Goal: Information Seeking & Learning: Find specific page/section

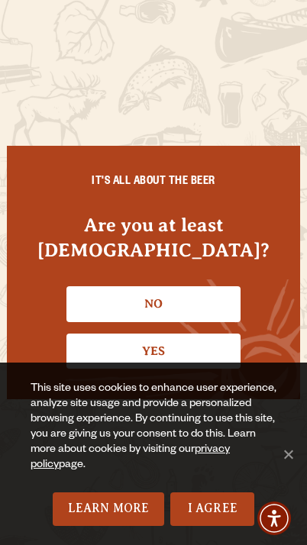
click at [100, 346] on link "Yes" at bounding box center [153, 350] width 174 height 35
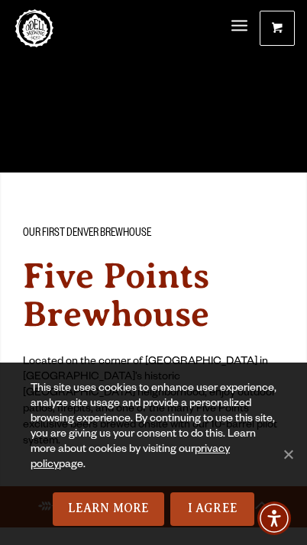
click at [207, 511] on link "I Agree" at bounding box center [212, 509] width 84 height 34
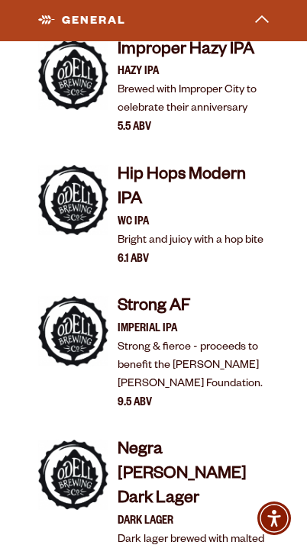
scroll to position [3043, 0]
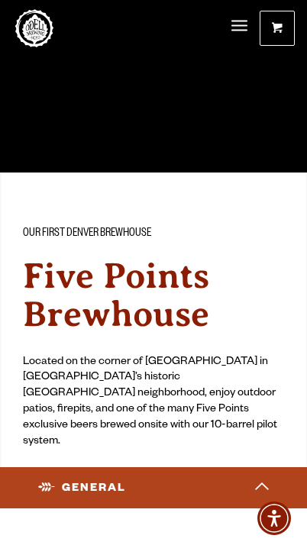
click at [243, 31] on span "Menu" at bounding box center [239, 27] width 16 height 32
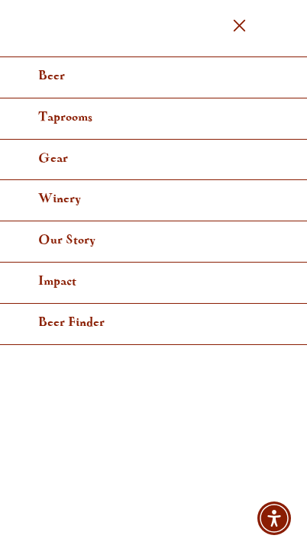
click at [38, 120] on span "Taprooms" at bounding box center [65, 116] width 54 height 11
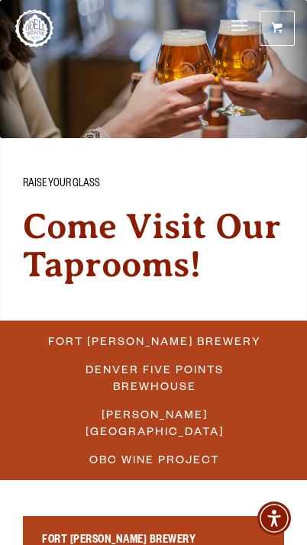
click at [121, 397] on span "Denver Five Points Brewhouse" at bounding box center [154, 377] width 220 height 39
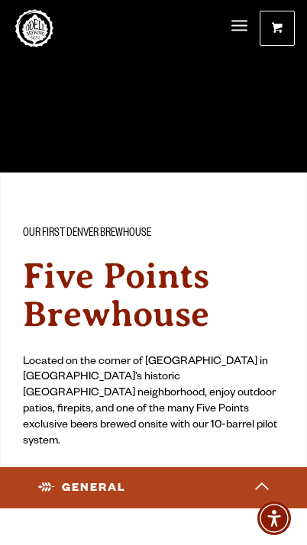
click at [245, 27] on span "Menu" at bounding box center [239, 27] width 16 height 32
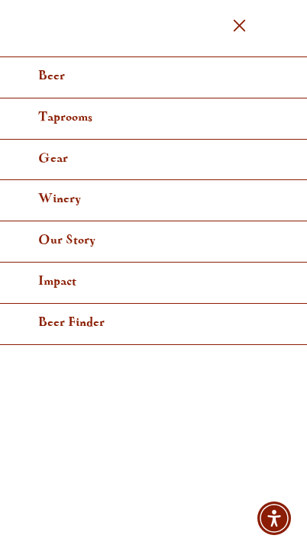
click at [44, 124] on link "Taprooms" at bounding box center [153, 118] width 307 height 41
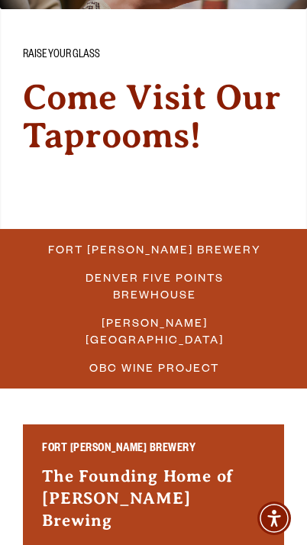
scroll to position [132, 0]
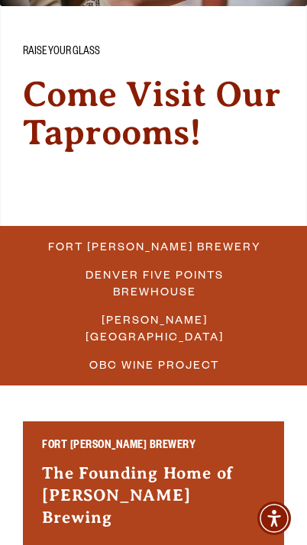
click at [128, 286] on span "Denver Five Points Brewhouse" at bounding box center [154, 282] width 220 height 39
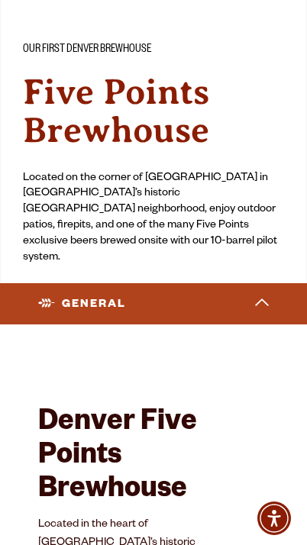
scroll to position [193, 0]
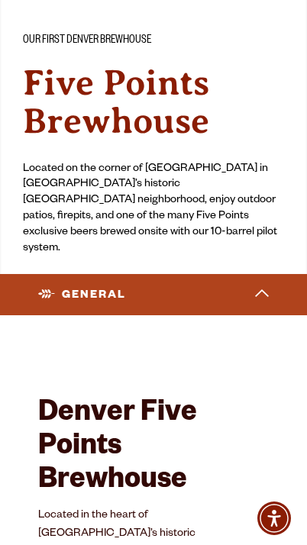
click at [257, 295] on polygon at bounding box center [262, 293] width 14 height 8
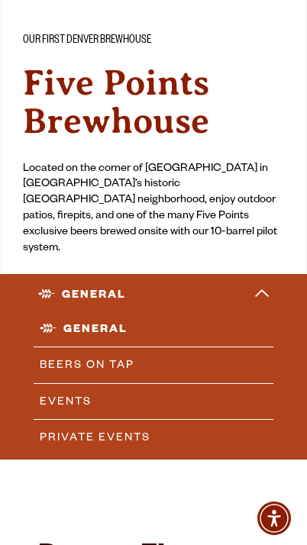
click at [159, 369] on link "Beers on Tap" at bounding box center [154, 364] width 240 height 35
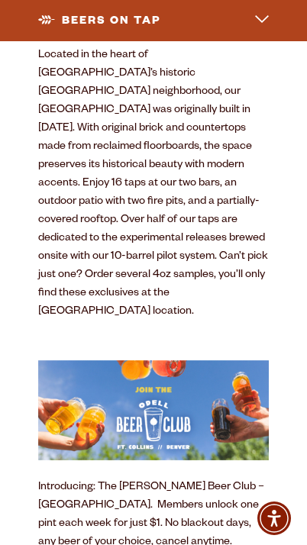
scroll to position [688, 0]
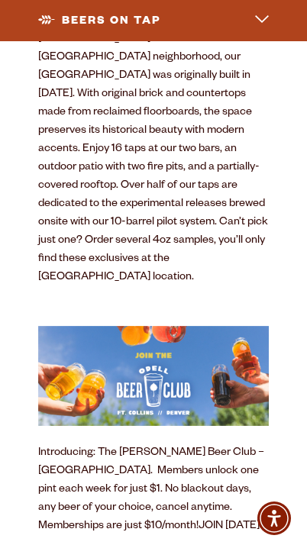
click at [160, 327] on img at bounding box center [153, 376] width 230 height 100
click at [157, 353] on img at bounding box center [153, 376] width 230 height 100
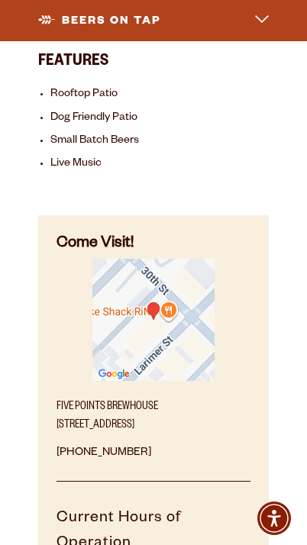
scroll to position [1207, 0]
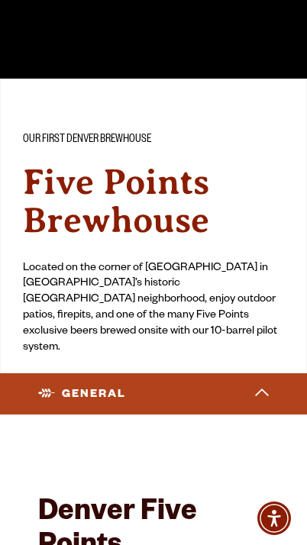
scroll to position [85, 0]
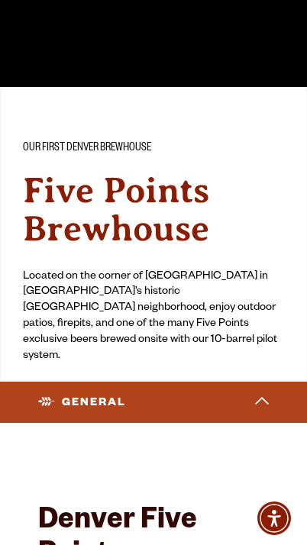
click at [259, 402] on polygon at bounding box center [262, 401] width 14 height 8
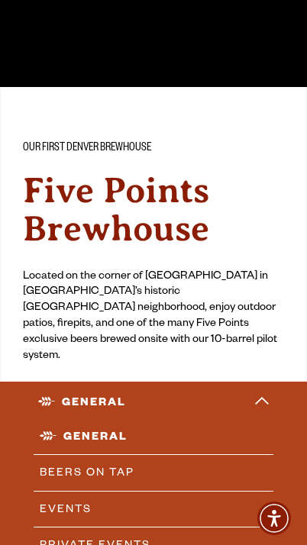
click at [174, 472] on link "Beers on Tap" at bounding box center [154, 472] width 240 height 35
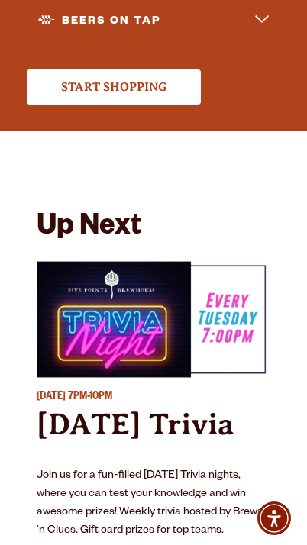
scroll to position [2279, 0]
